Goal: Check status: Check status

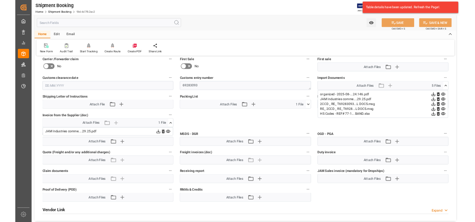
scroll to position [336, 0]
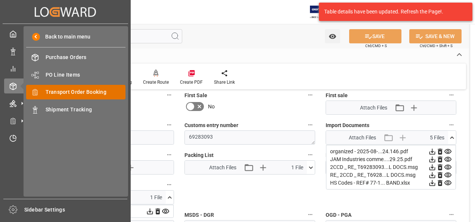
click at [81, 91] on span "Transport Order Booking" at bounding box center [86, 92] width 80 height 8
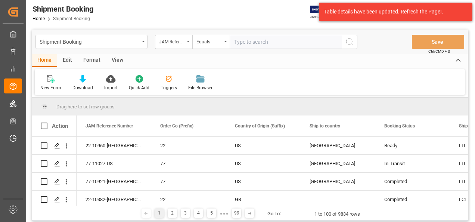
click at [247, 40] on input "text" at bounding box center [286, 42] width 112 height 14
paste input "77-10717-US"
type input "77-10717-US"
click at [350, 39] on icon "search button" at bounding box center [349, 41] width 9 height 9
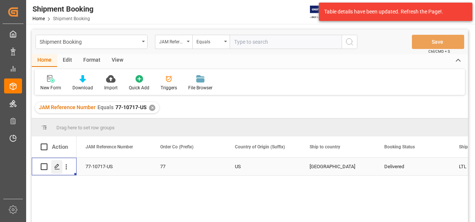
click at [54, 167] on div "Press SPACE to select this row." at bounding box center [56, 167] width 11 height 14
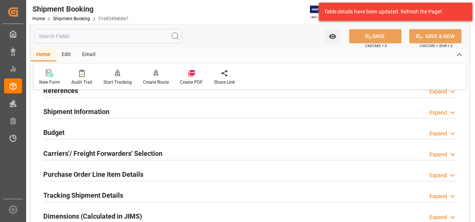
scroll to position [112, 0]
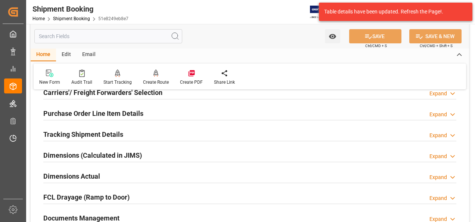
click at [100, 215] on h2 "Documents Management" at bounding box center [81, 218] width 76 height 10
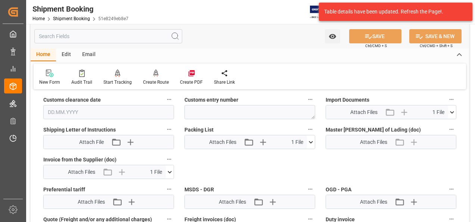
scroll to position [374, 0]
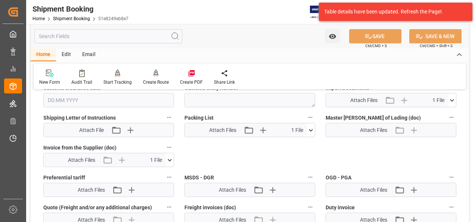
click at [171, 157] on icon at bounding box center [170, 160] width 8 height 8
click at [151, 174] on icon at bounding box center [150, 174] width 8 height 8
